Goal: Information Seeking & Learning: Learn about a topic

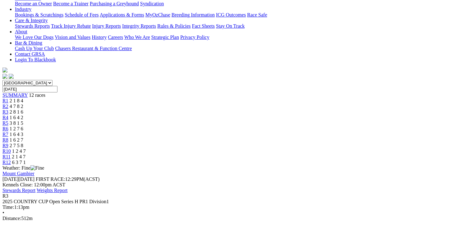
scroll to position [124, 0]
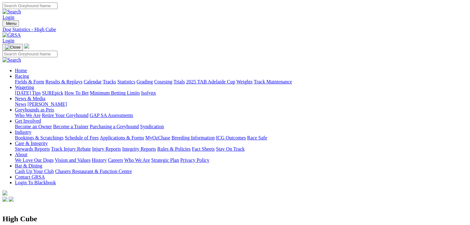
click at [70, 79] on link "Results & Replays" at bounding box center [63, 81] width 37 height 5
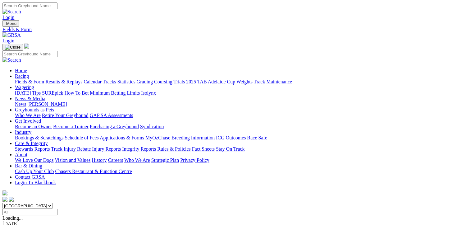
click at [68, 79] on link "Results & Replays" at bounding box center [63, 81] width 37 height 5
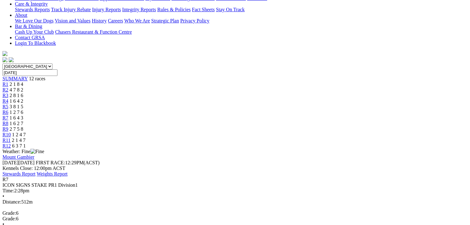
scroll to position [93, 0]
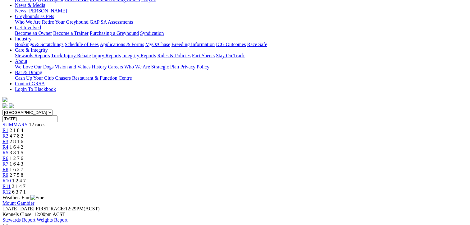
click at [8, 166] on span "R8" at bounding box center [5, 168] width 6 height 5
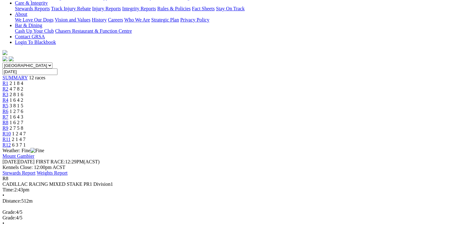
scroll to position [155, 0]
